Goal: Navigation & Orientation: Find specific page/section

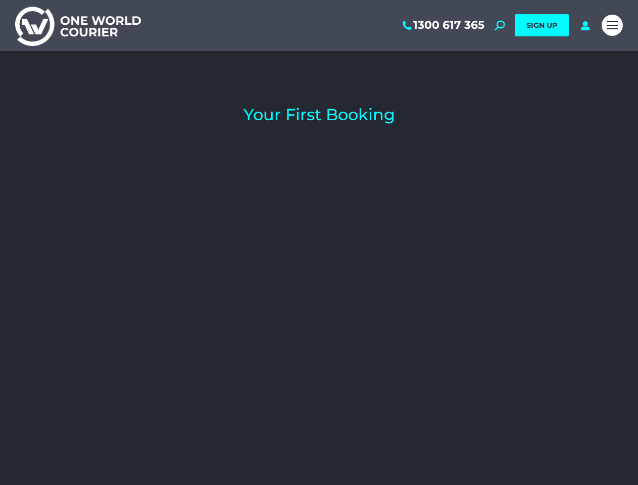
click at [319, 242] on div at bounding box center [318, 310] width 577 height 325
click at [612, 25] on span "Mobile menu icon" at bounding box center [612, 25] width 11 height 1
click at [319, 293] on div at bounding box center [318, 310] width 577 height 325
